Goal: Communication & Community: Answer question/provide support

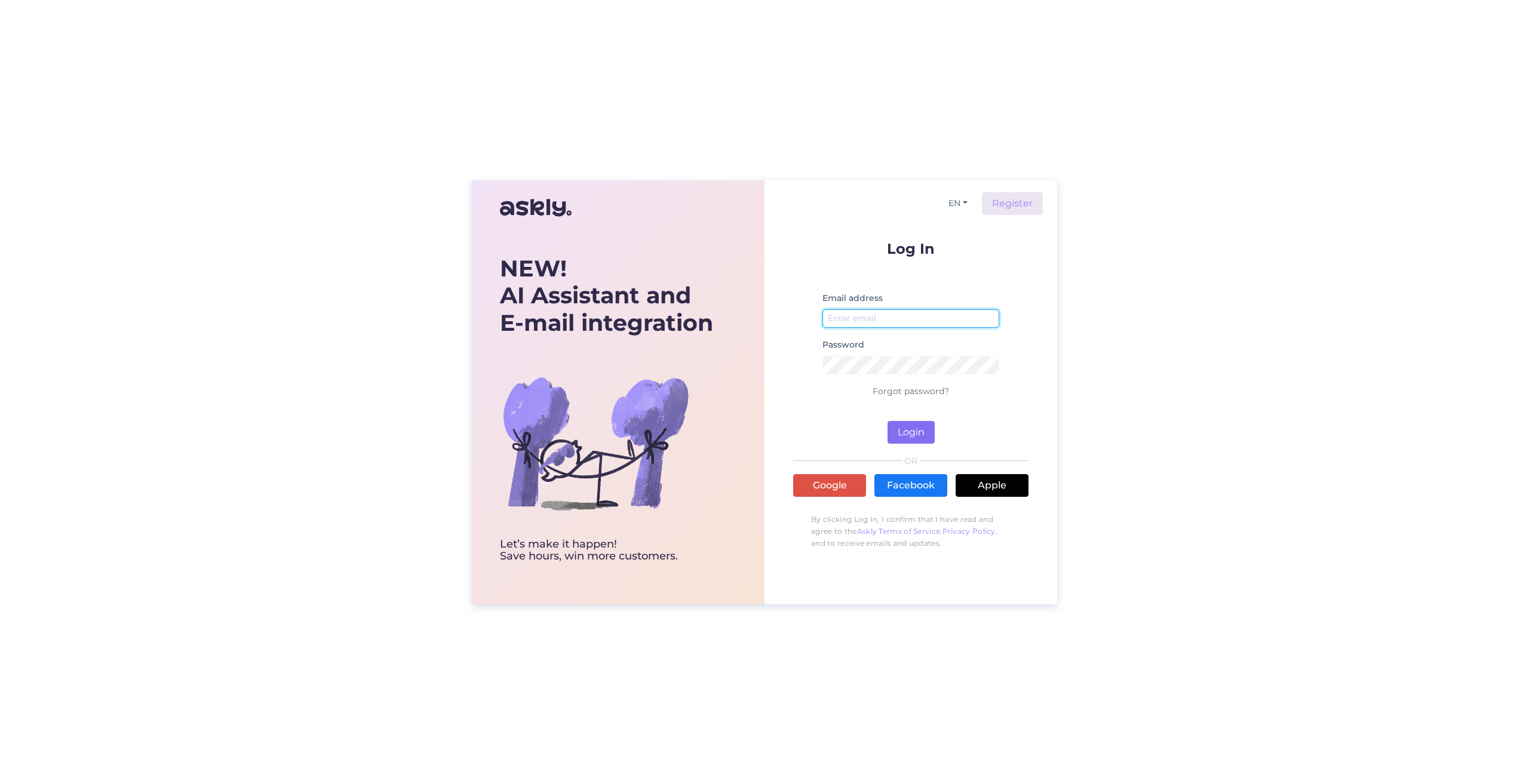
type input "[EMAIL_ADDRESS][DOMAIN_NAME]"
click at [909, 433] on button "Login" at bounding box center [911, 432] width 47 height 22
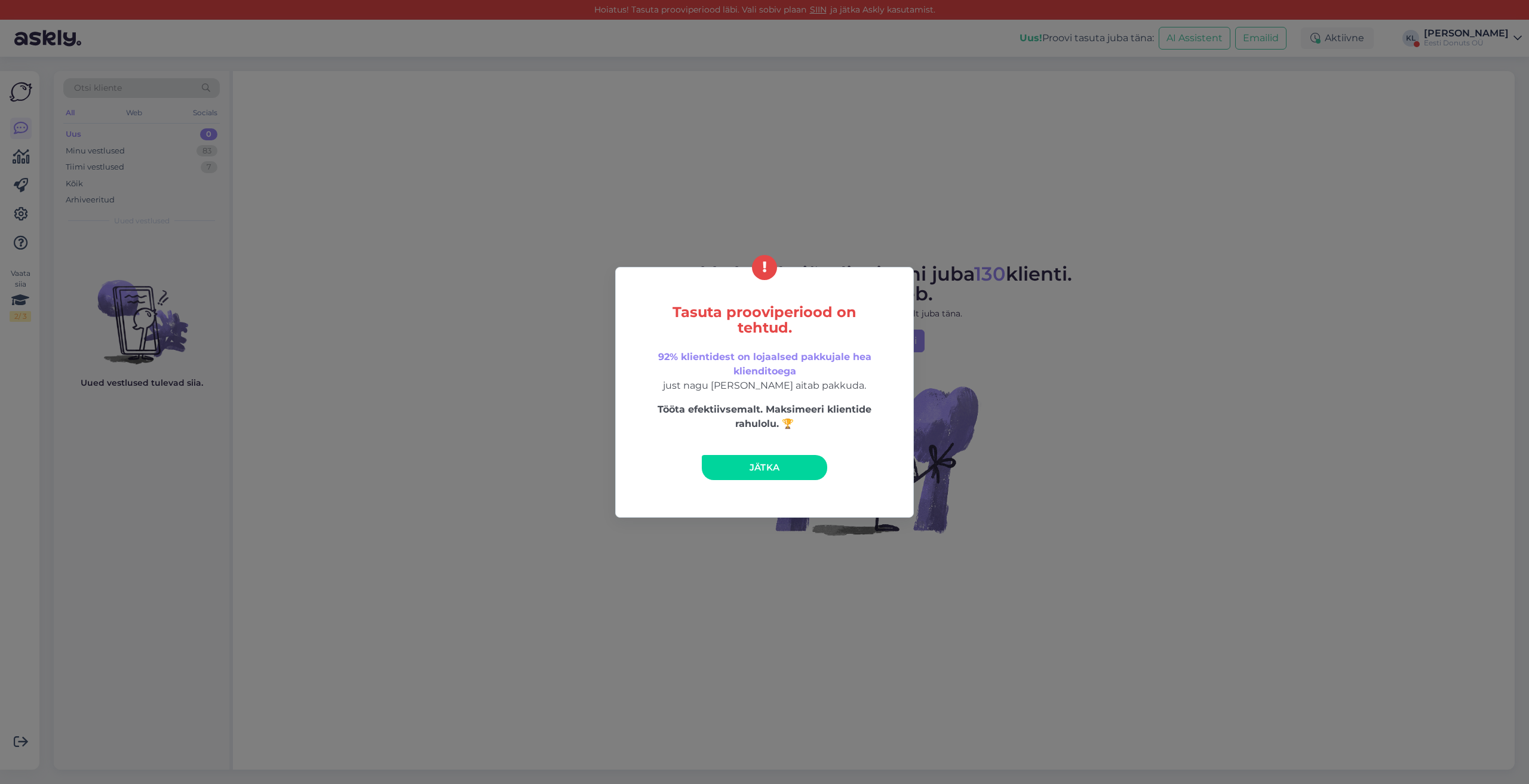
click at [892, 151] on div "Tasuta prooviperiood on tehtud. 92% klientidest on lojaalsed pakkujale hea klie…" at bounding box center [764, 392] width 1529 height 784
click at [553, 400] on div "Tasuta prooviperiood on tehtud. 92% klientidest on lojaalsed pakkujale hea klie…" at bounding box center [764, 392] width 1529 height 784
click at [767, 475] on link "Jätka" at bounding box center [764, 468] width 126 height 25
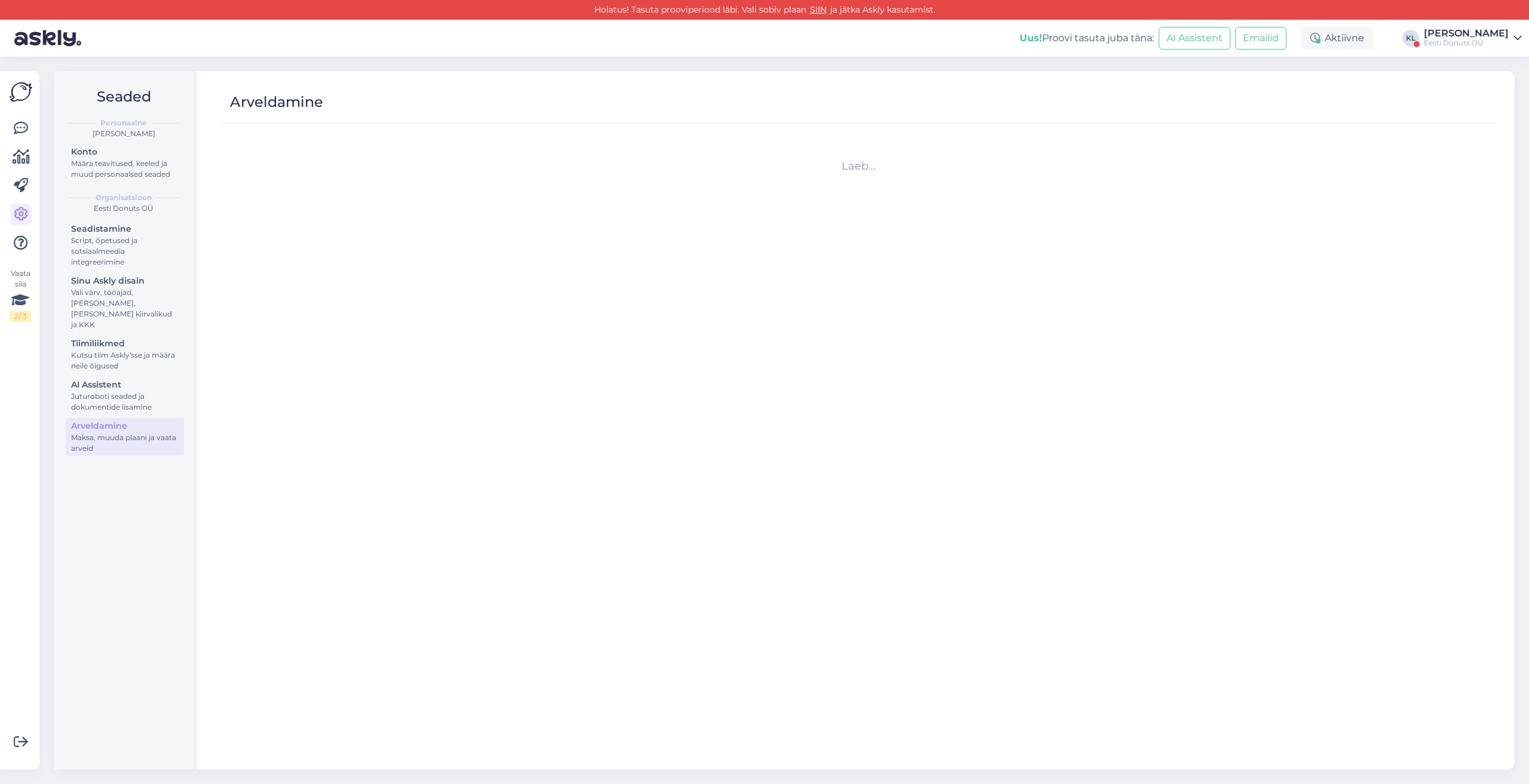
click at [27, 96] on img at bounding box center [20, 91] width 22 height 22
click at [24, 91] on img at bounding box center [20, 91] width 22 height 22
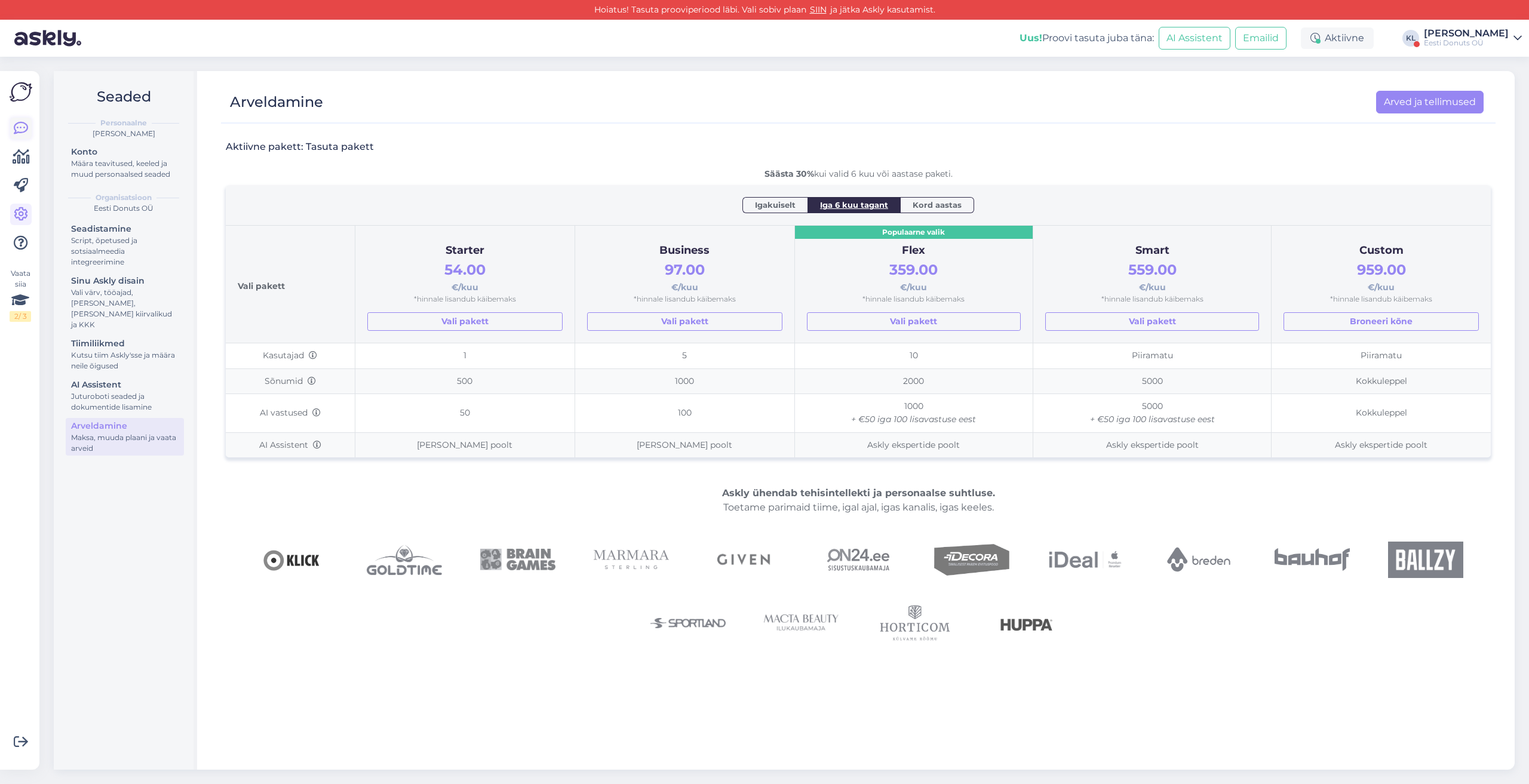
click at [21, 129] on icon at bounding box center [20, 128] width 15 height 15
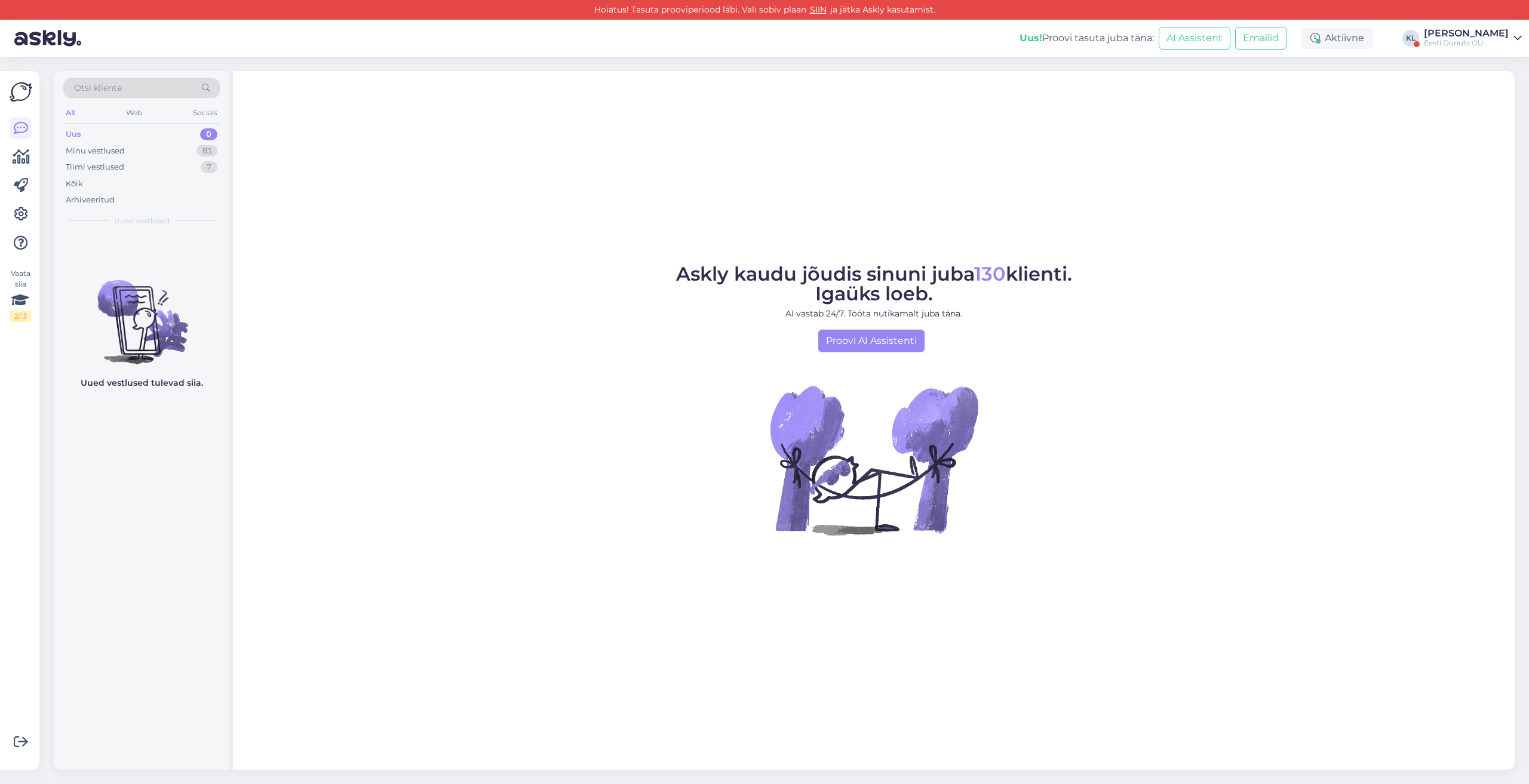
click at [17, 91] on img at bounding box center [20, 91] width 22 height 22
click at [571, 164] on div "Askly kaudu jõudis sinuni juba 130 klienti. Igaüks loeb. AI vastab 24/7. Tööta …" at bounding box center [873, 420] width 1282 height 698
drag, startPoint x: 1278, startPoint y: 169, endPoint x: 1236, endPoint y: 157, distance: 43.7
click at [1279, 169] on div "Askly kaudu jõudis sinuni juba 130 klienti. Igaüks loeb. AI vastab 24/7. Tööta …" at bounding box center [873, 420] width 1282 height 698
click at [1279, 220] on div "Askly kaudu jõudis sinuni juba 130 klienti. Igaüks loeb. AI vastab 24/7. Tööta …" at bounding box center [873, 420] width 1282 height 698
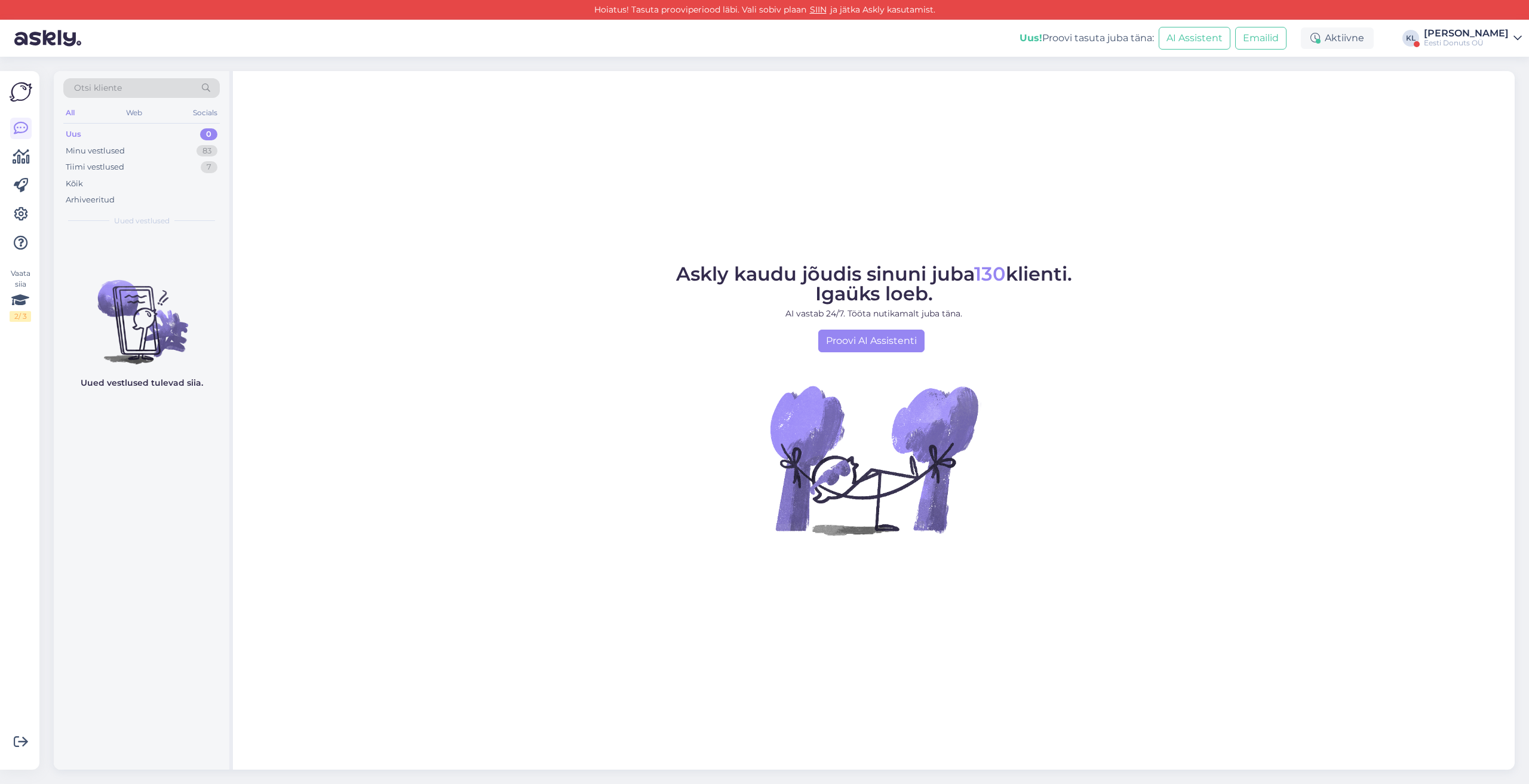
click at [1445, 41] on div "Eesti Donuts OÜ" at bounding box center [1466, 43] width 85 height 10
click at [1495, 91] on button "Ava" at bounding box center [1499, 91] width 26 height 18
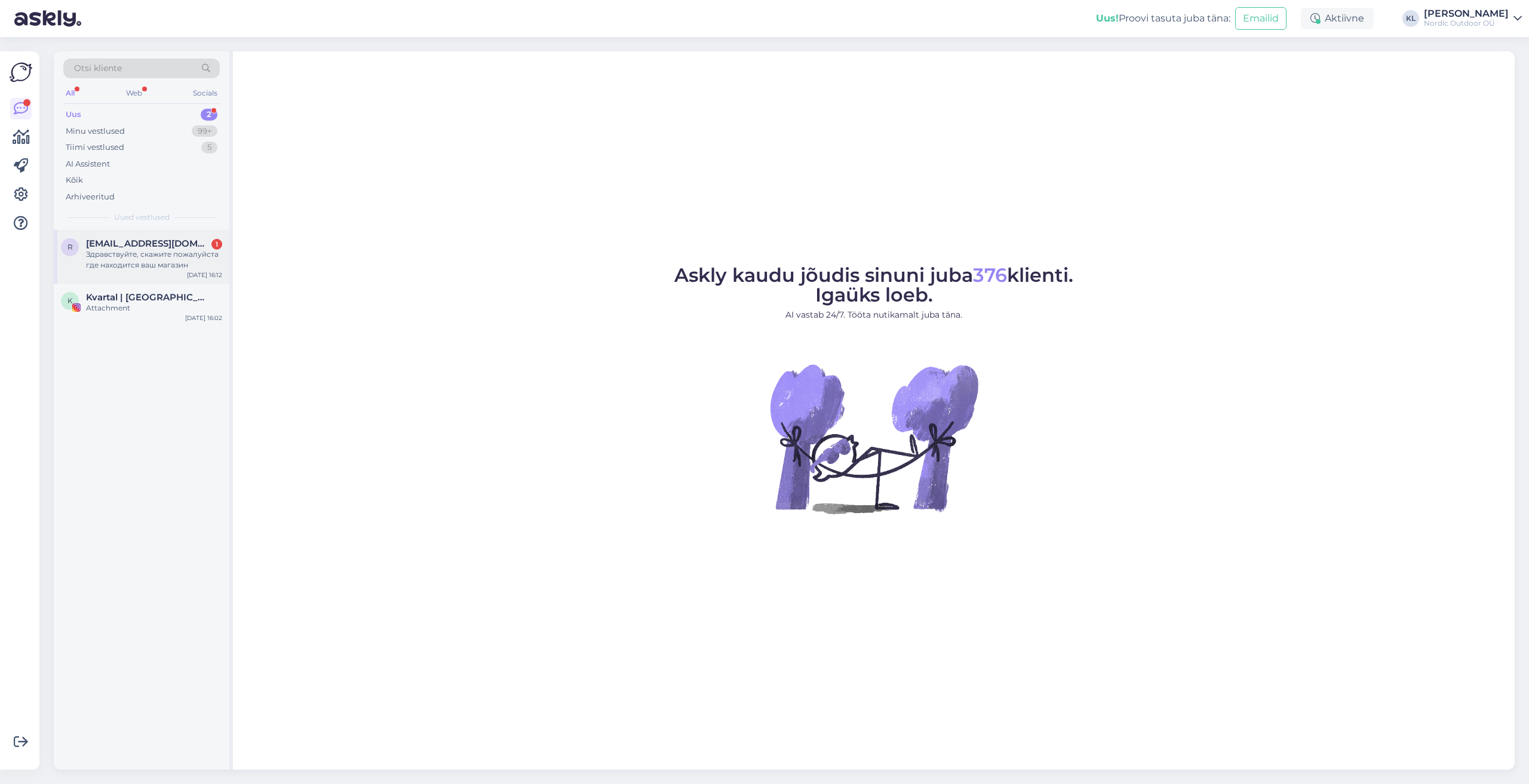
click at [127, 246] on span "[EMAIL_ADDRESS][DOMAIN_NAME]" at bounding box center [148, 243] width 125 height 11
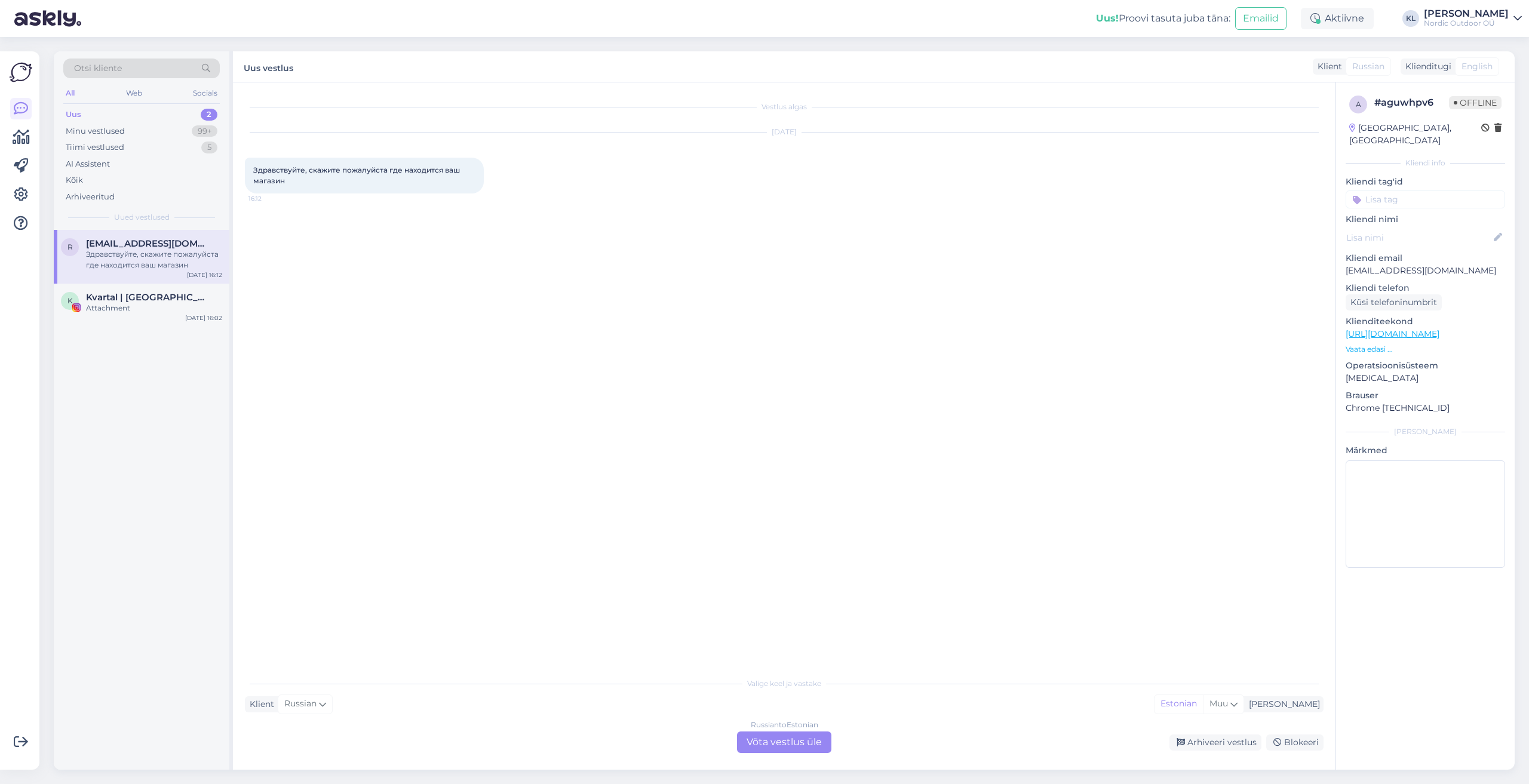
click at [792, 741] on div "Russian to Estonian Võta vestlus üle" at bounding box center [783, 742] width 94 height 21
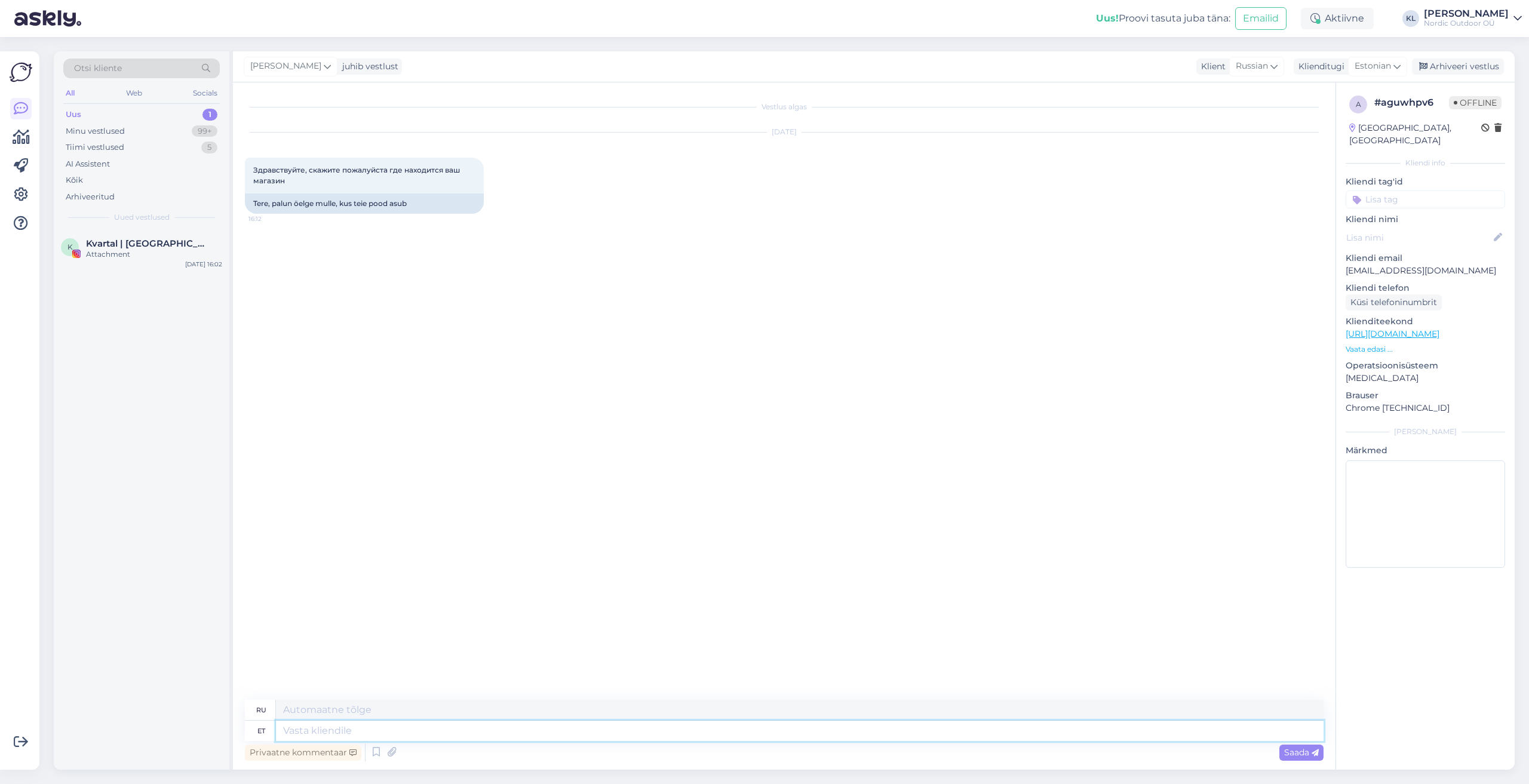
click at [338, 732] on textarea at bounding box center [799, 731] width 1047 height 20
type textarea "Tere"
type textarea "Привет"
type textarea "Tere."
type textarea "Привет."
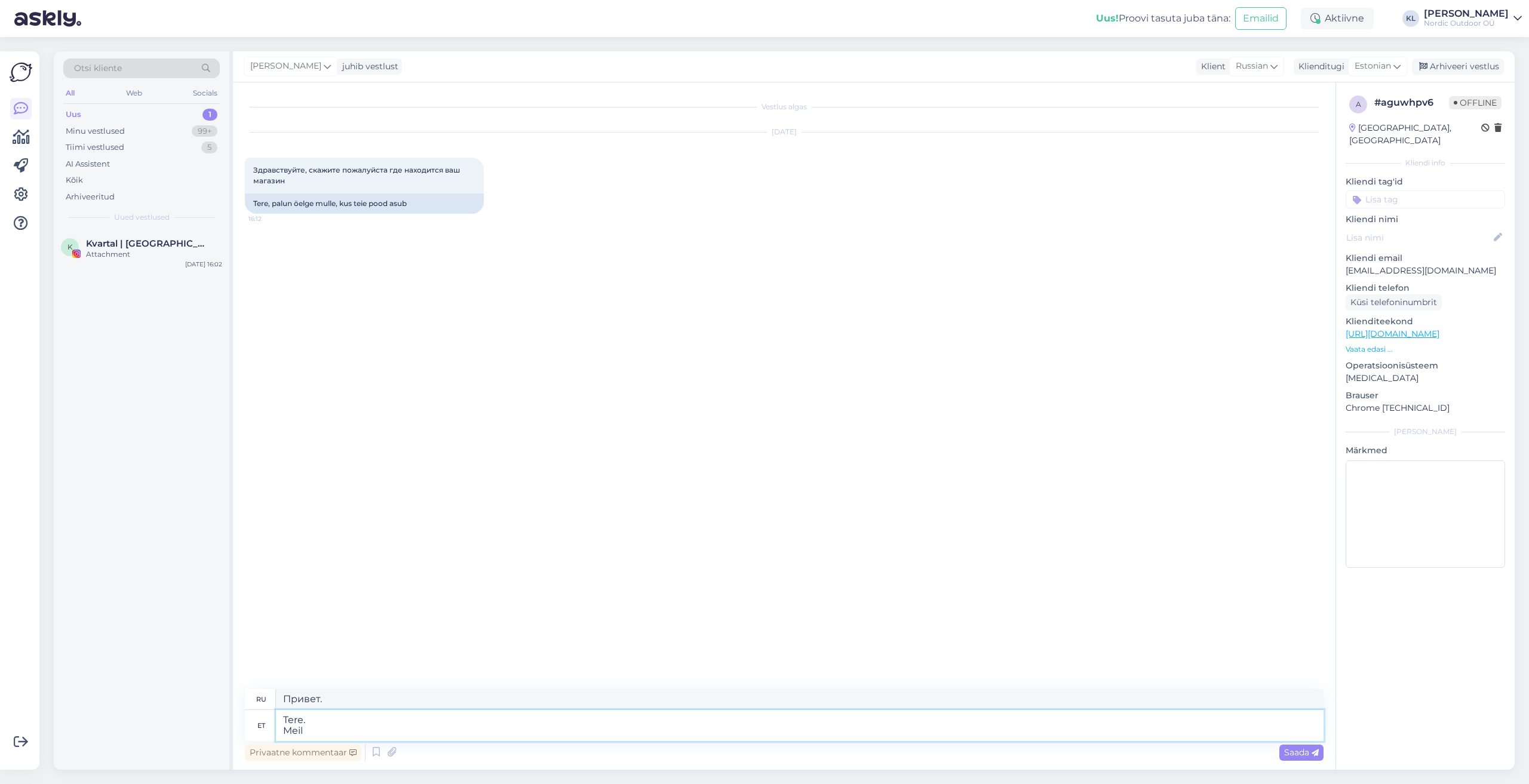
type textarea "Tere. Meil"
type textarea "Привет. Электронная почта"
type textarea "Tere. Meil on"
type textarea "Привет. У нас есть"
type textarea "Tere. Meil on kauplus"
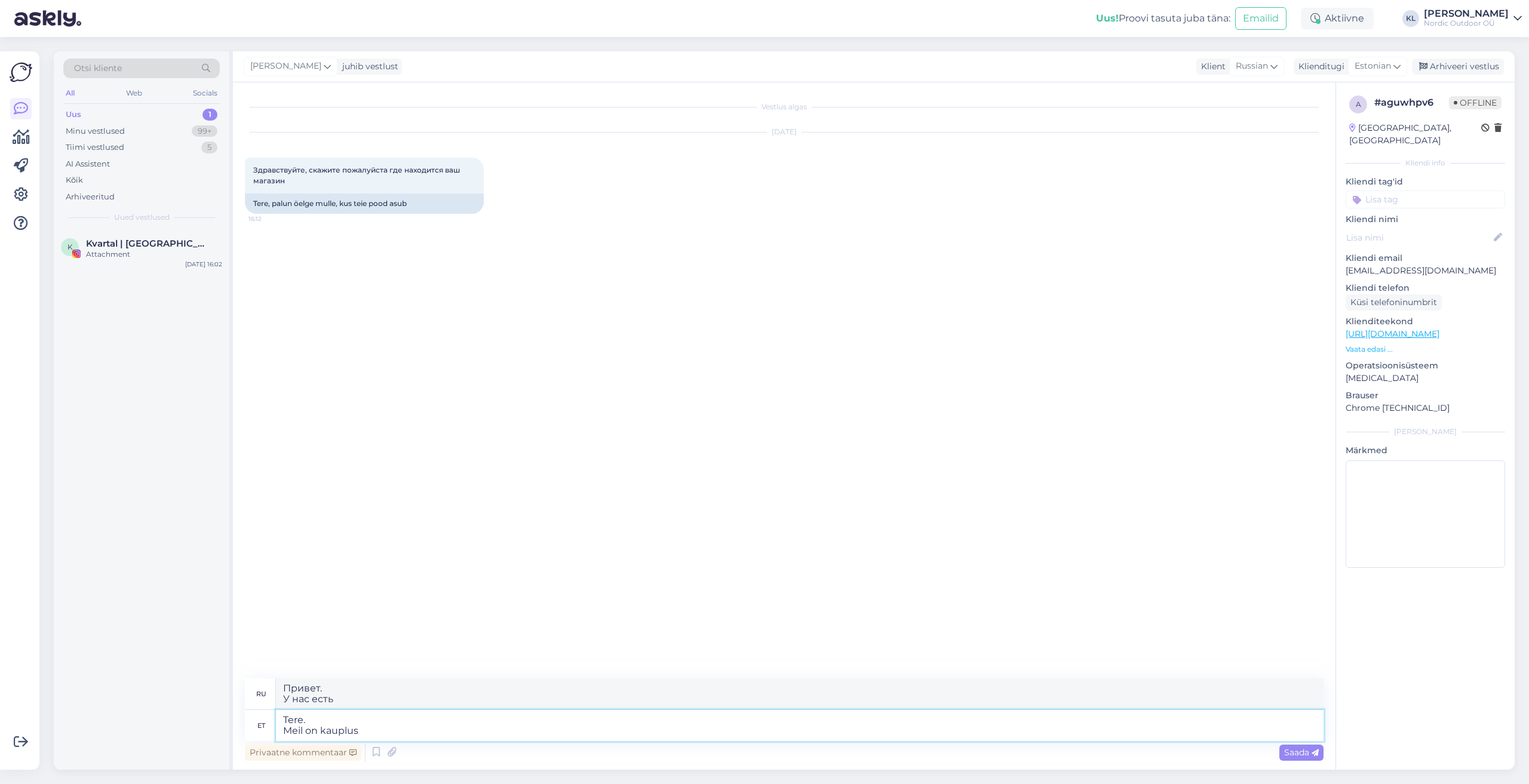
type textarea "Здравствуйте. У нас есть магазин."
click at [375, 736] on textarea "Tere. Meil on kauplus" at bounding box center [799, 726] width 1047 height 31
type textarea "Tere. Meil on kauplused"
type textarea "Здравствуйте. У нас есть магазины"
type textarea "Tere. Meil on kauplused [GEOGRAPHIC_DATA]"
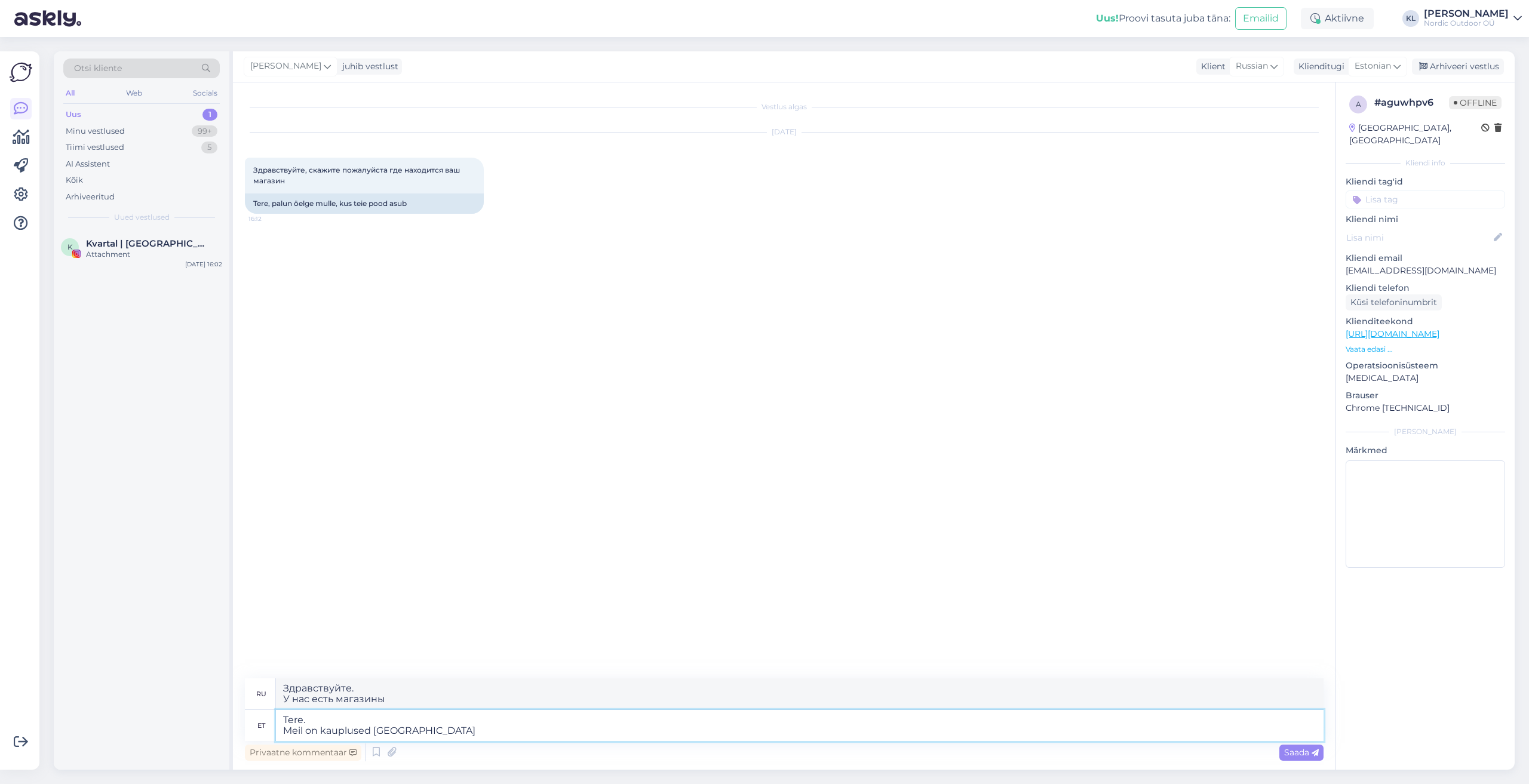
type textarea "Здравствуйте. У нас есть магазины в [GEOGRAPHIC_DATA]."
type textarea "Tere. Meil on kauplused [GEOGRAPHIC_DATA] [GEOGRAPHIC_DATA] k"
type textarea "Здравствуйте. У нас есть магазины в [GEOGRAPHIC_DATA] квартале."
type textarea "Tere. Meil on kauplused [GEOGRAPHIC_DATA] [GEOGRAPHIC_DATA] keskuses"
type textarea "Здравствуйте. У нас есть магазины в [GEOGRAPHIC_DATA] в центре [GEOGRAPHIC_DATA…"
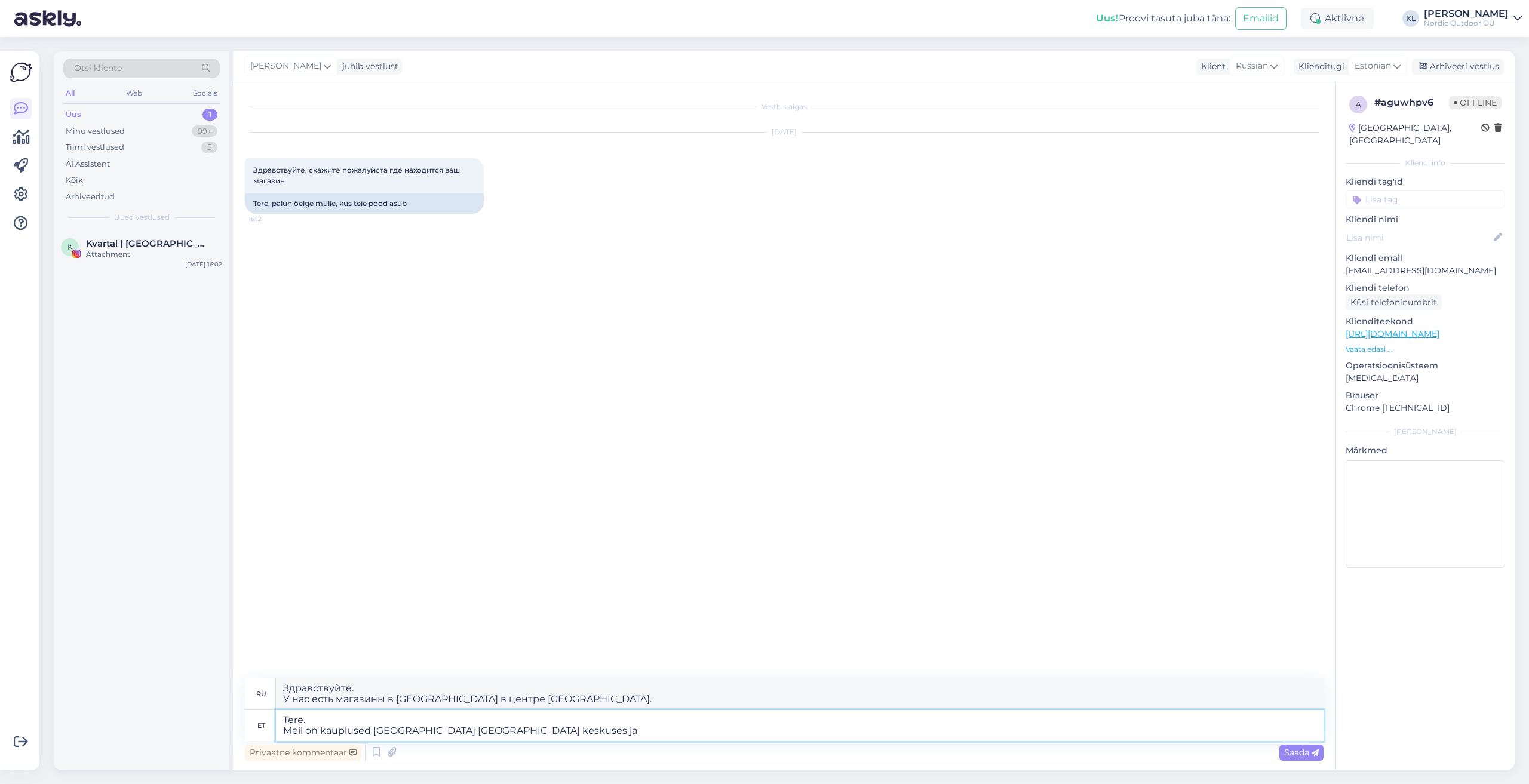
type textarea "Tere. Meil on kauplused [GEOGRAPHIC_DATA] [GEOGRAPHIC_DATA] keskuses ja"
type textarea "Здравствуйте. У нас есть магазины в [GEOGRAPHIC_DATA] в центре [GEOGRAPHIC_DATA…"
type textarea "Tere. Meil on kauplused [GEOGRAPHIC_DATA] [GEOGRAPHIC_DATA] keskuses ja [GEOGRA…"
type textarea "Здравствуйте. У нас есть магазины в [GEOGRAPHIC_DATA], в торговом центре Кварта…"
type textarea "Tere. Meil on kauplused [GEOGRAPHIC_DATA] [GEOGRAPHIC_DATA] keskuses ja [GEOGRA…"
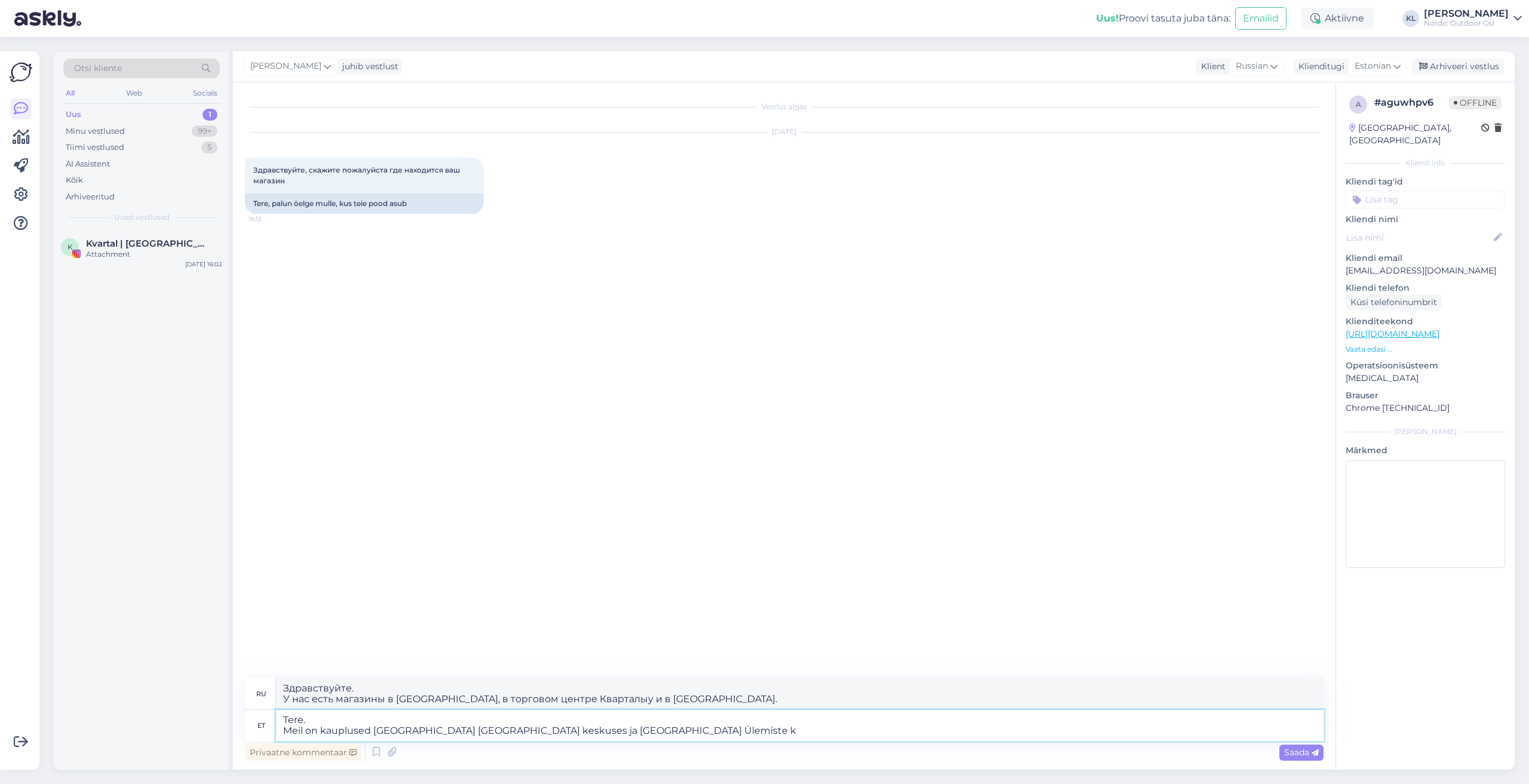
type textarea "Привет. У нас есть магазины в [GEOGRAPHIC_DATA] в центре [GEOGRAPHIC_DATA] и в …"
type textarea "Tere. Meil on kauplused [GEOGRAPHIC_DATA] [GEOGRAPHIC_DATA] keskuses ja [GEOGRA…"
type textarea "Здравствуйте. У нас есть магазины в [GEOGRAPHIC_DATA] в торговом центре [GEOGRA…"
click at [447, 734] on textarea "Tere. Meil on kauplused [GEOGRAPHIC_DATA] [GEOGRAPHIC_DATA] keskuses ja [GEOGRA…" at bounding box center [799, 726] width 1047 height 31
type textarea "Tere. Meil on kauplused [GEOGRAPHIC_DATA] [GEOGRAPHIC_DATA] keskuses ja [GEOGRA…"
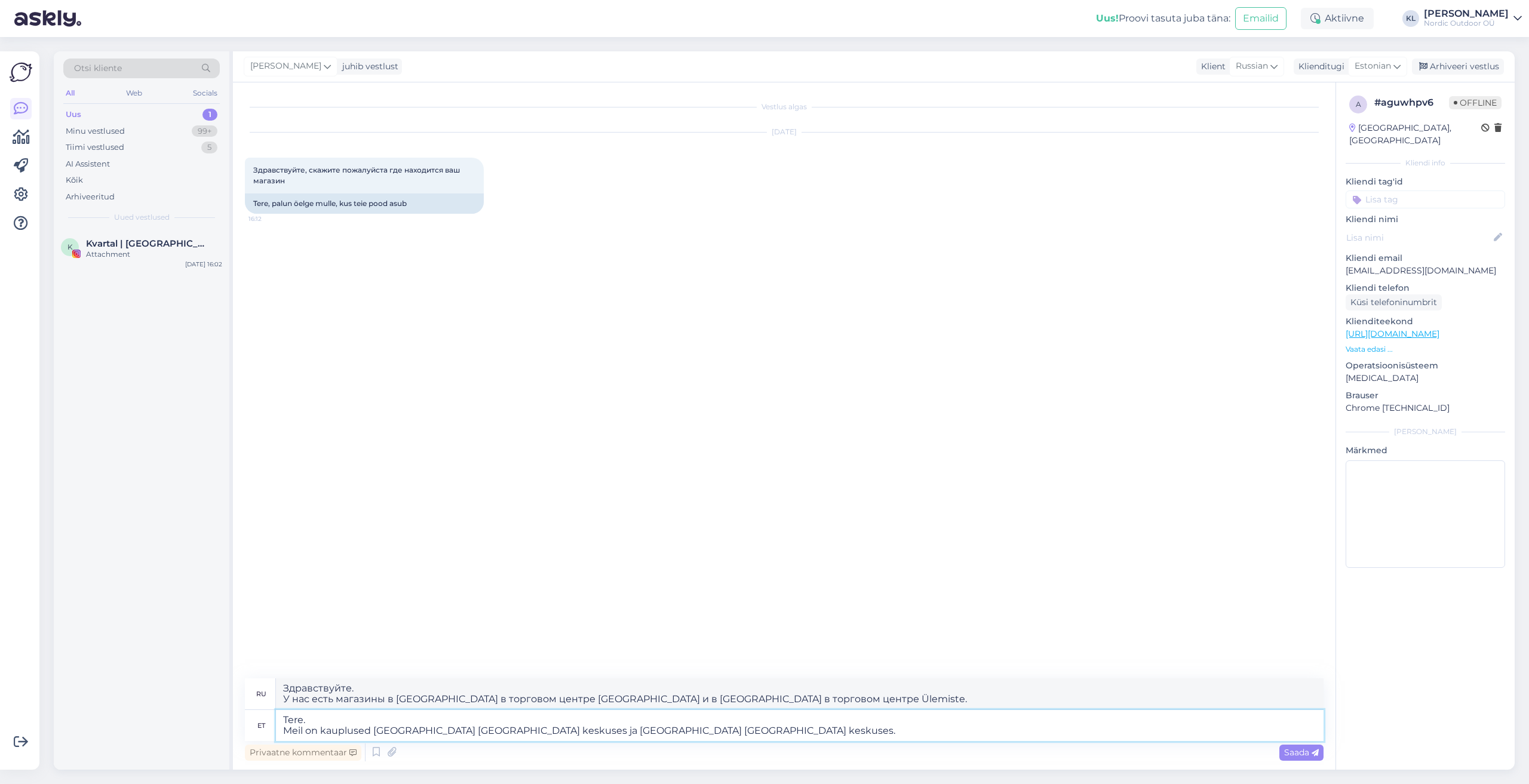
type textarea "Здравствуйте. У нас есть магазины в [GEOGRAPHIC_DATA] в торговом центре «Кварта…"
type textarea "Tere. Meil on kauplused [GEOGRAPHIC_DATA] [GEOGRAPHIC_DATA] keskuses ja [GEOGRA…"
click at [1276, 753] on div "Privaatne kommentaar Saada" at bounding box center [784, 751] width 1078 height 22
click at [1283, 755] on div "Saada" at bounding box center [1300, 752] width 44 height 17
